Goal: Transaction & Acquisition: Purchase product/service

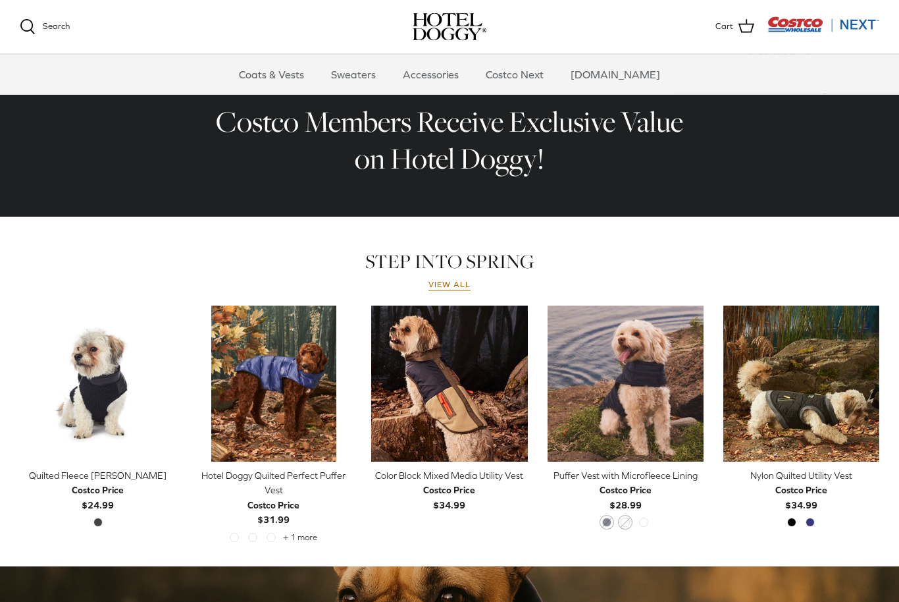
scroll to position [419, 0]
click at [523, 389] on icon "Right" at bounding box center [518, 383] width 16 height 16
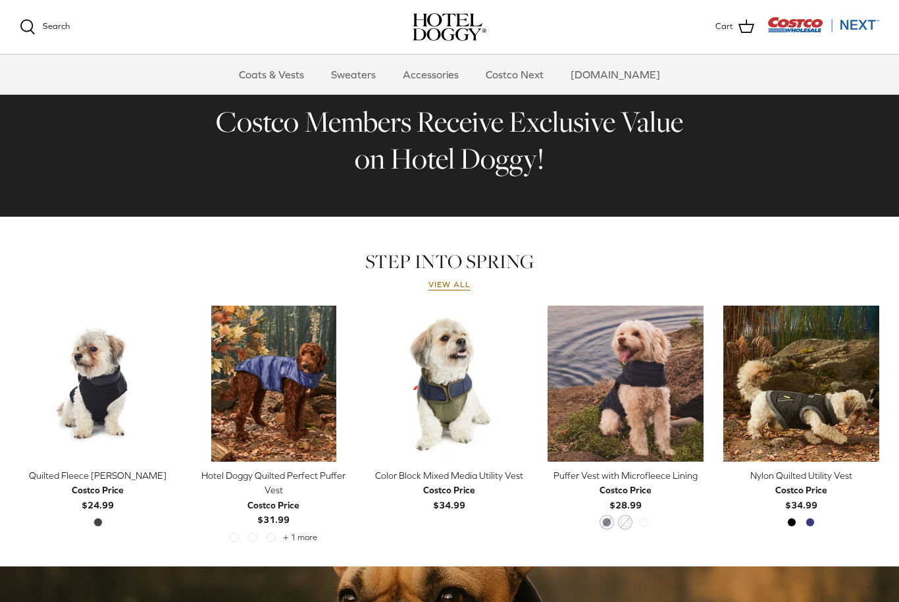
click at [454, 480] on div "Color Block Mixed Media Utility Vest" at bounding box center [449, 475] width 156 height 14
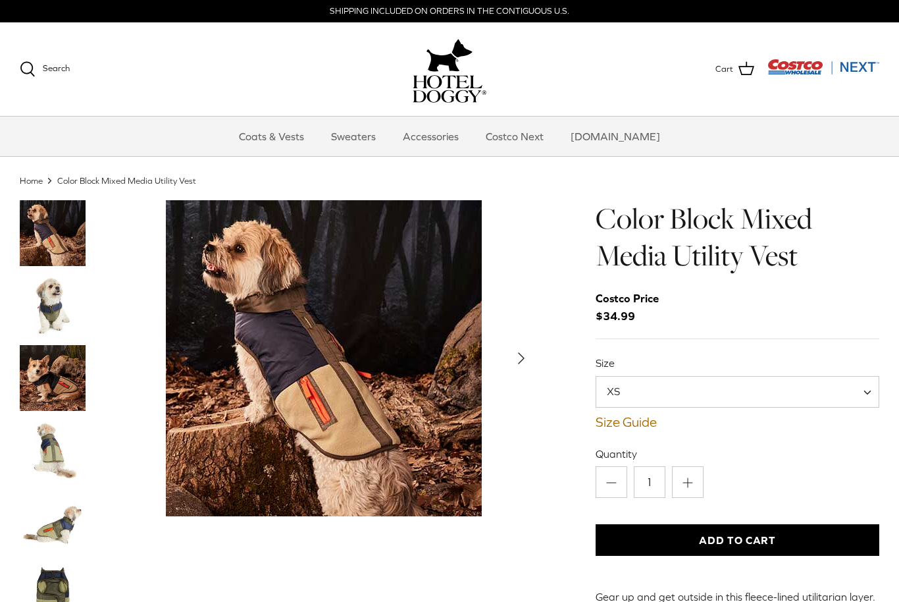
click at [55, 395] on img "Thumbnail Link" at bounding box center [53, 378] width 66 height 66
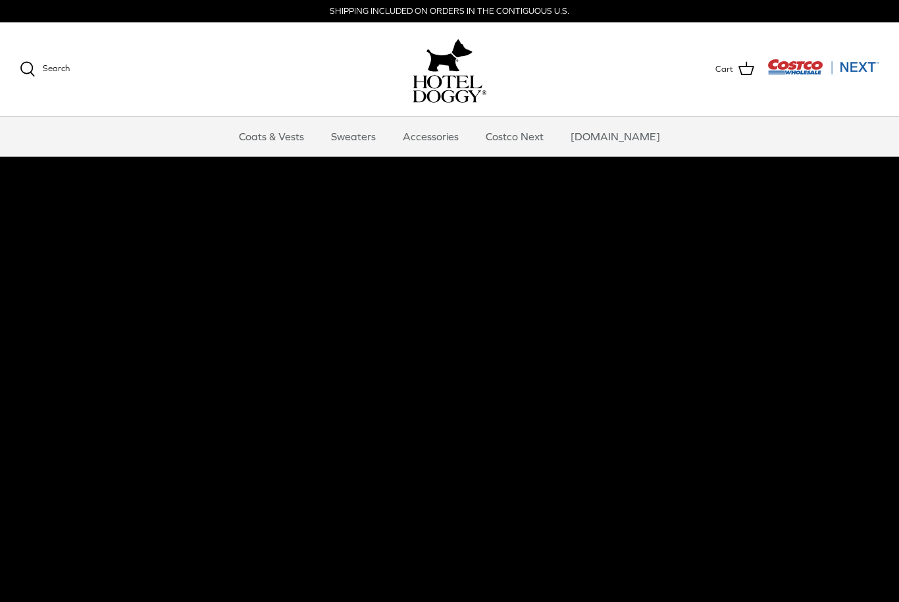
click at [379, 139] on link "Sweaters" at bounding box center [353, 137] width 68 height 40
